Goal: Obtain resource: Obtain resource

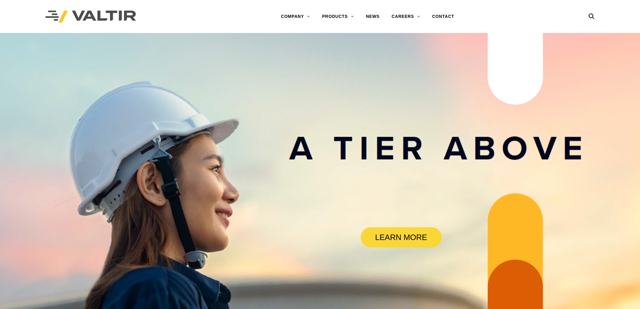
click at [346, 54] on link "CRASH CUSHIONS" at bounding box center [354, 53] width 76 height 12
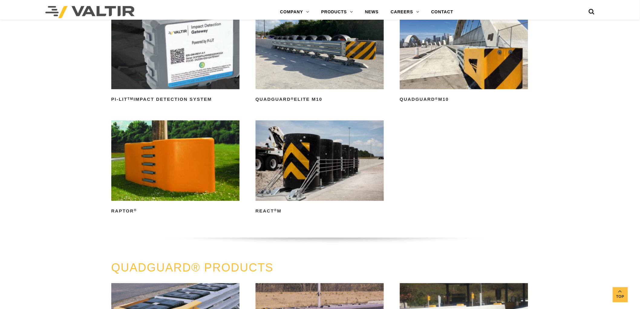
scroll to position [235, 0]
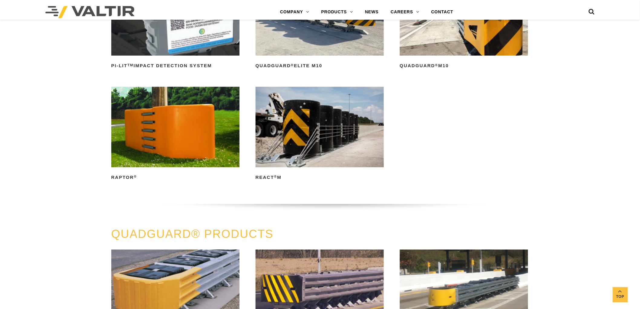
click at [444, 64] on h2 "QuadGuard ® M10" at bounding box center [464, 66] width 129 height 10
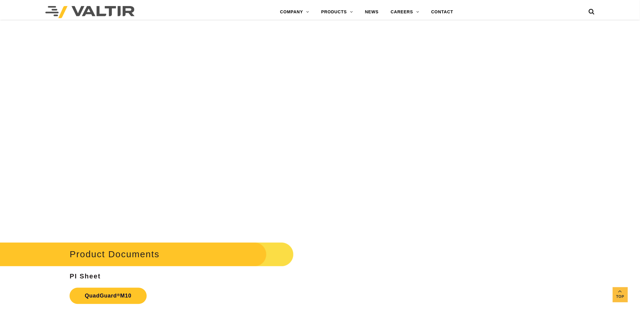
scroll to position [2385, 0]
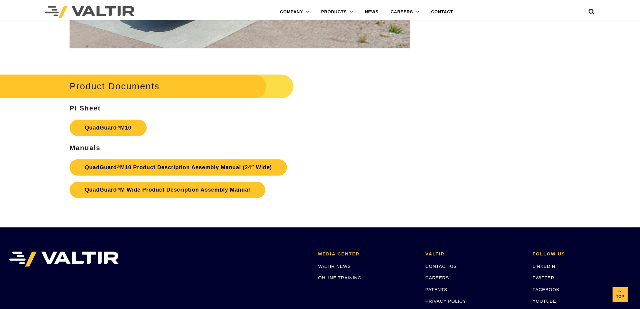
click at [135, 167] on link "QuadGuard ® M10 Product Description Assembly Manual (24″ Wide)" at bounding box center [178, 167] width 217 height 16
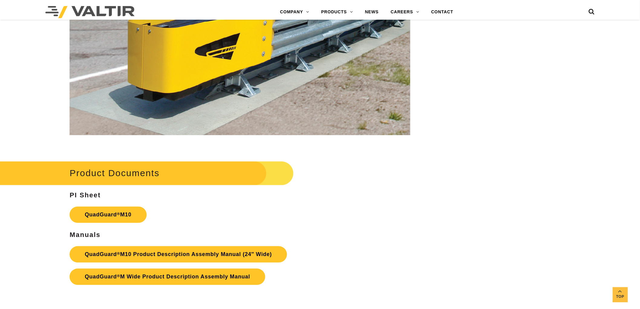
scroll to position [2284, 0]
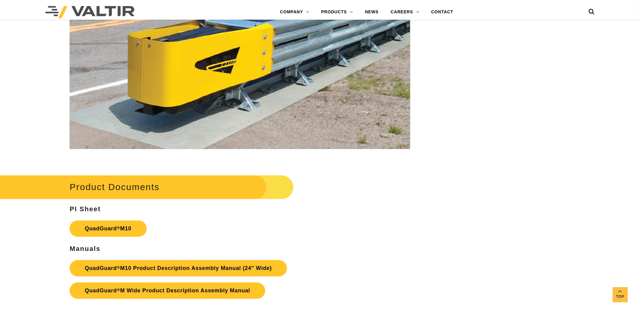
click at [241, 265] on link "QuadGuard ® M10 Product Description Assembly Manual (24″ Wide)" at bounding box center [178, 268] width 217 height 16
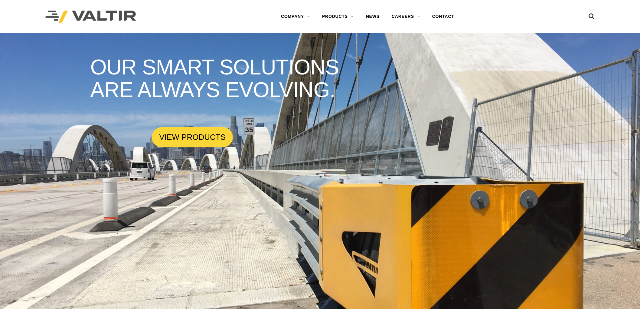
click at [333, 40] on link "BARRIERS" at bounding box center [354, 41] width 76 height 12
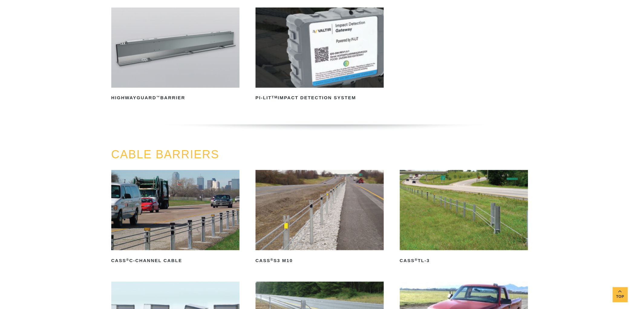
scroll to position [235, 0]
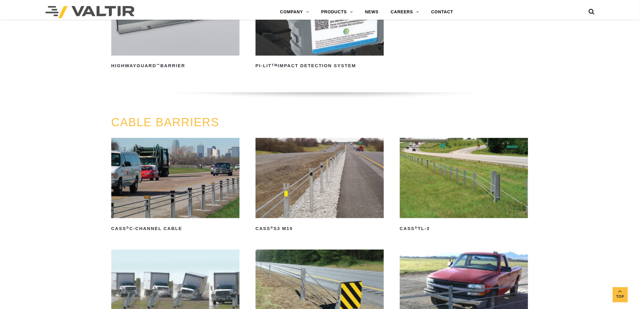
click at [187, 49] on img at bounding box center [175, 16] width 129 height 80
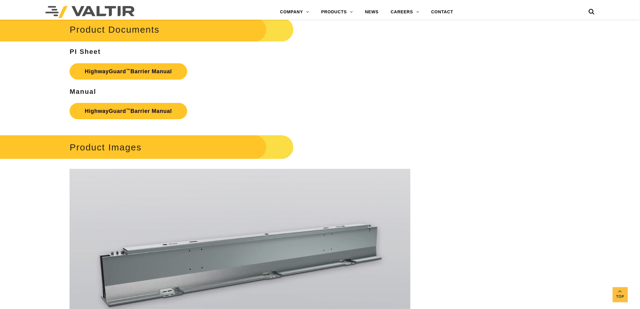
scroll to position [873, 0]
click at [144, 103] on link "HighwayGuard ™ Barrier Manual" at bounding box center [128, 111] width 117 height 16
